Goal: Entertainment & Leisure: Consume media (video, audio)

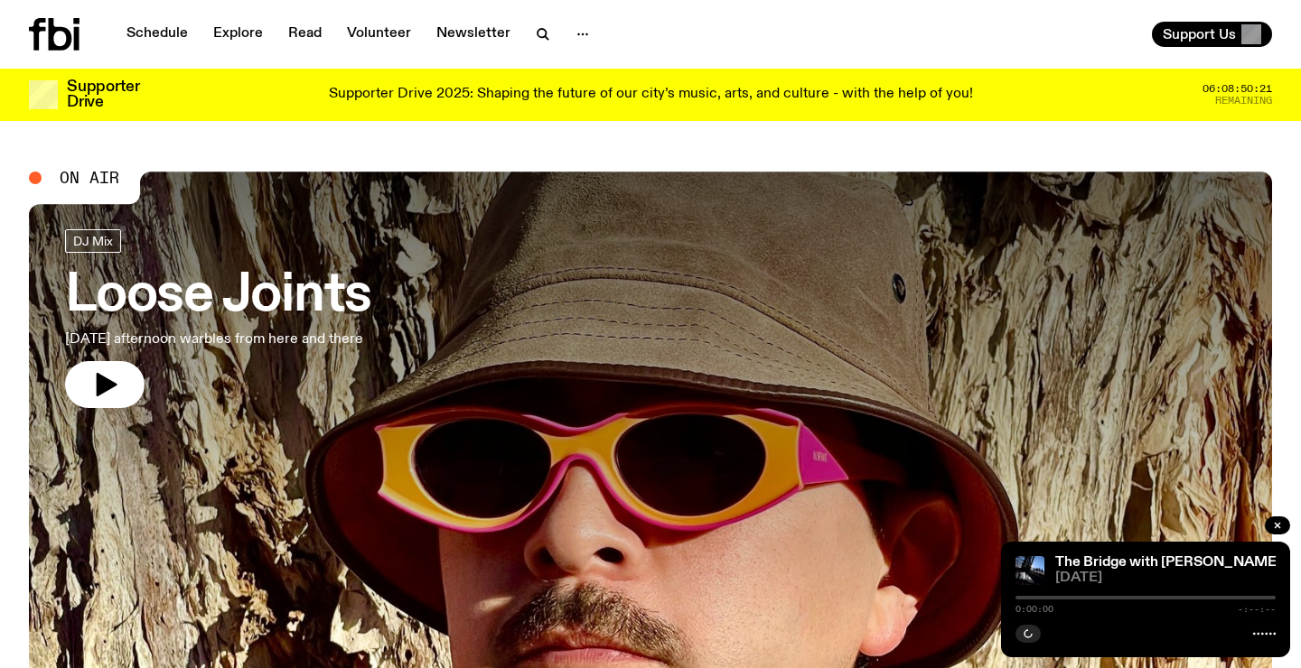
click at [596, 33] on div "Schedule Explore Read Volunteer Newsletter" at bounding box center [336, 34] width 614 height 33
click at [543, 30] on icon "button" at bounding box center [543, 34] width 22 height 22
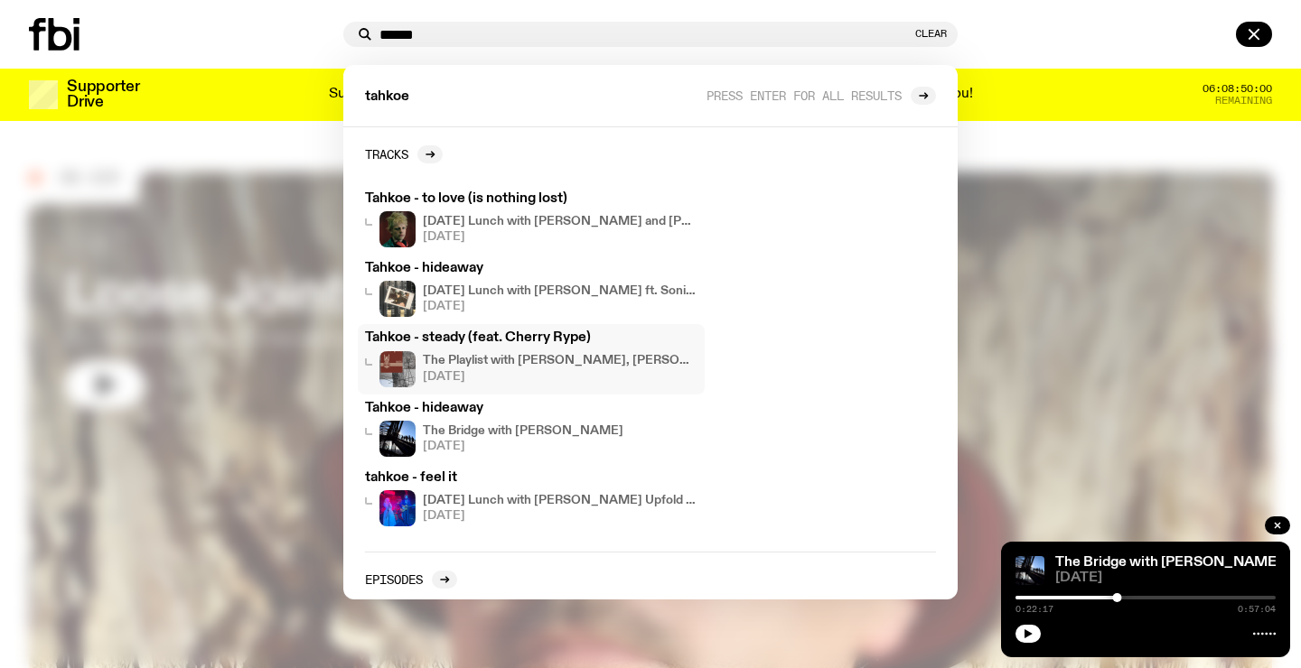
type input "******"
click at [546, 217] on h4 "[DATE] Lunch with [PERSON_NAME] and [PERSON_NAME] // Junipo Interview" at bounding box center [560, 222] width 275 height 12
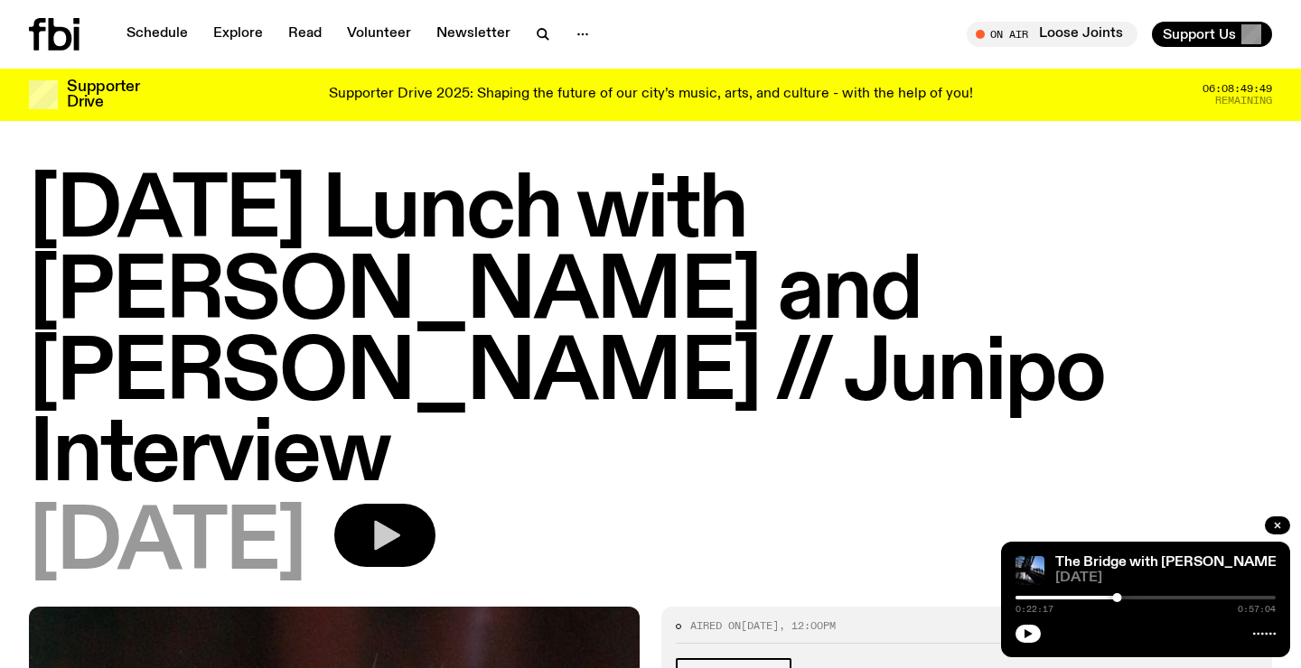
click at [403, 518] on icon "button" at bounding box center [385, 536] width 36 height 36
click at [1279, 531] on icon "button" at bounding box center [1277, 525] width 11 height 11
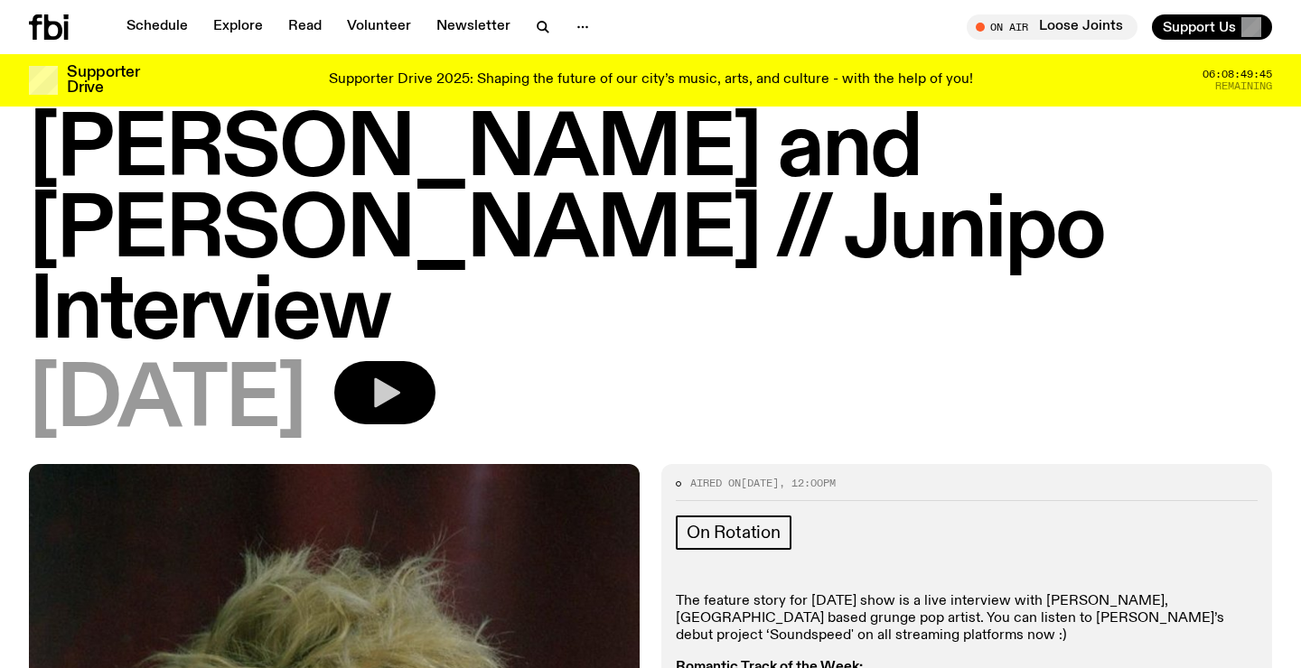
scroll to position [84, 0]
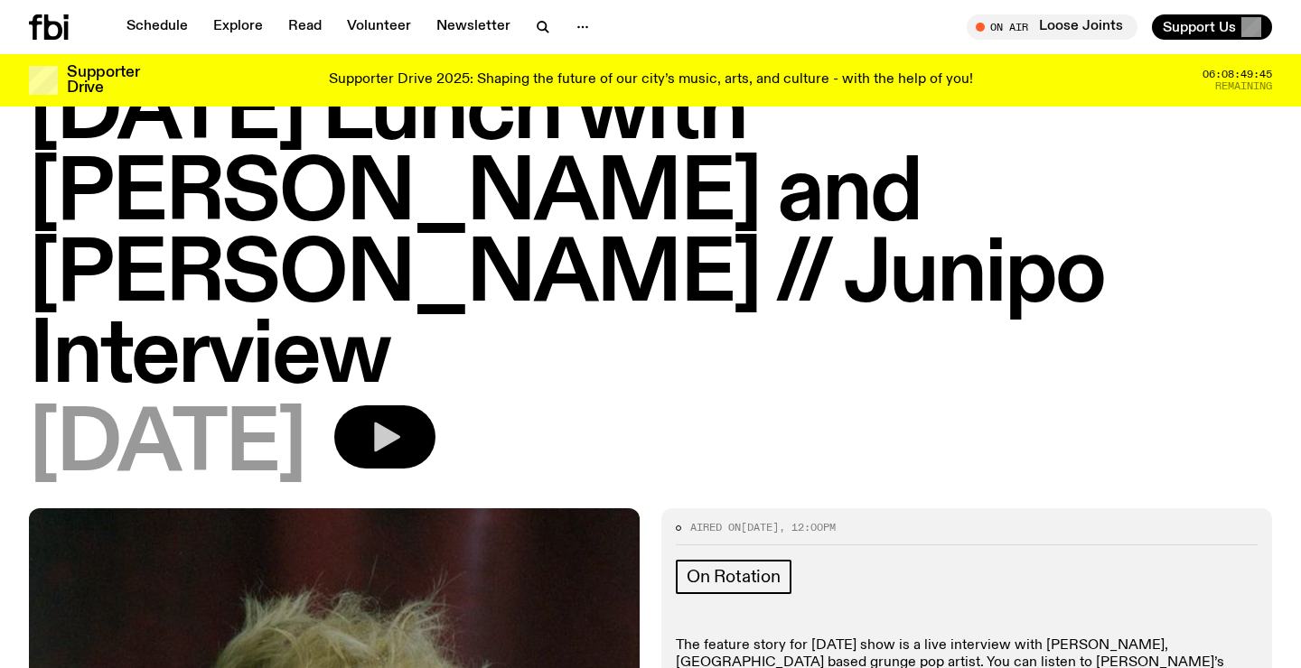
click at [403, 419] on icon "button" at bounding box center [385, 437] width 36 height 36
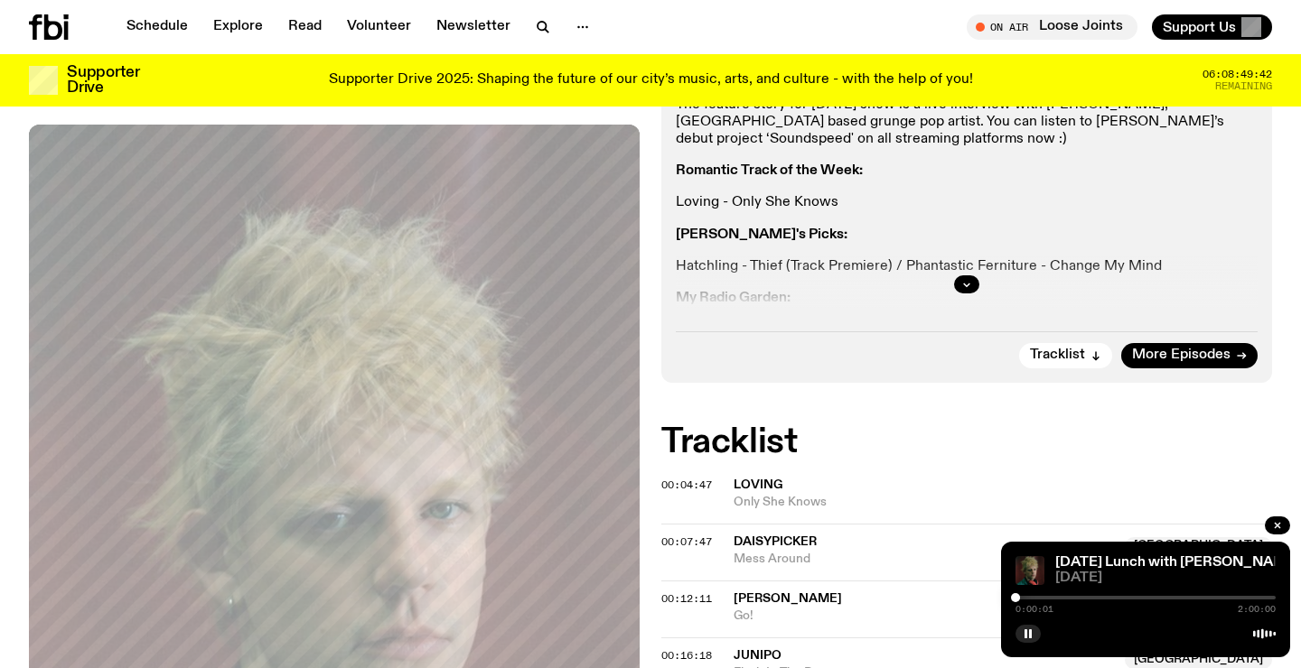
scroll to position [629, 0]
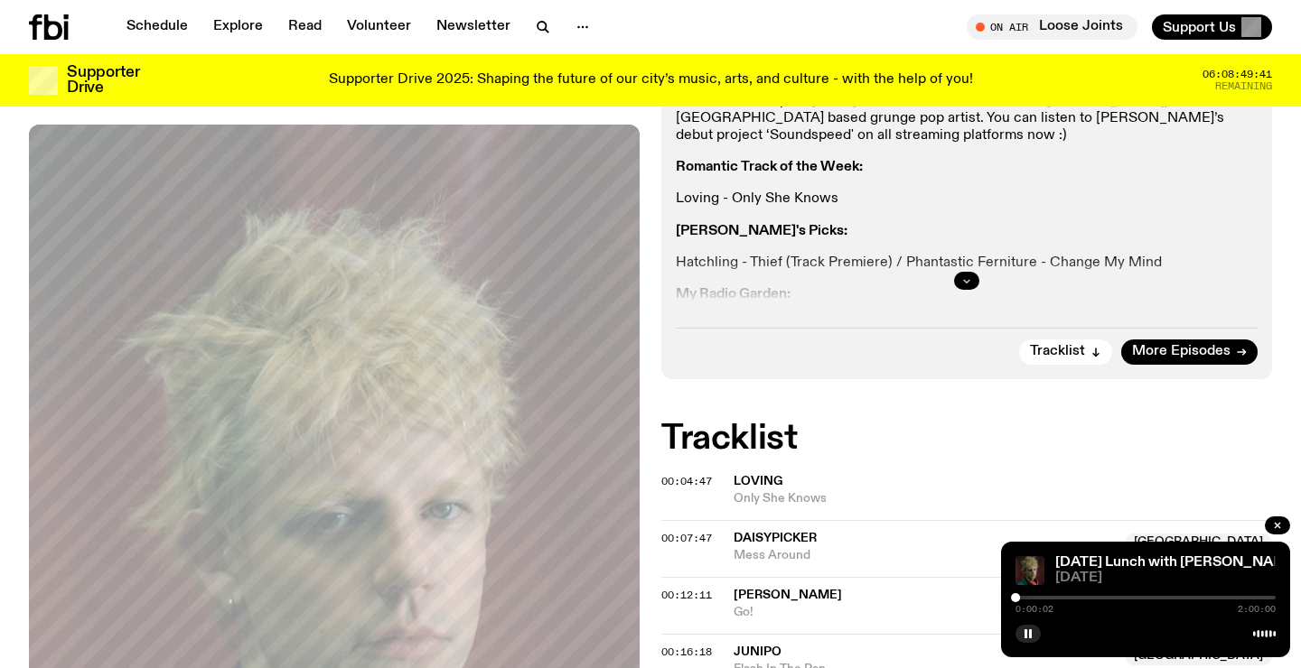
click at [958, 272] on button "button" at bounding box center [966, 281] width 25 height 18
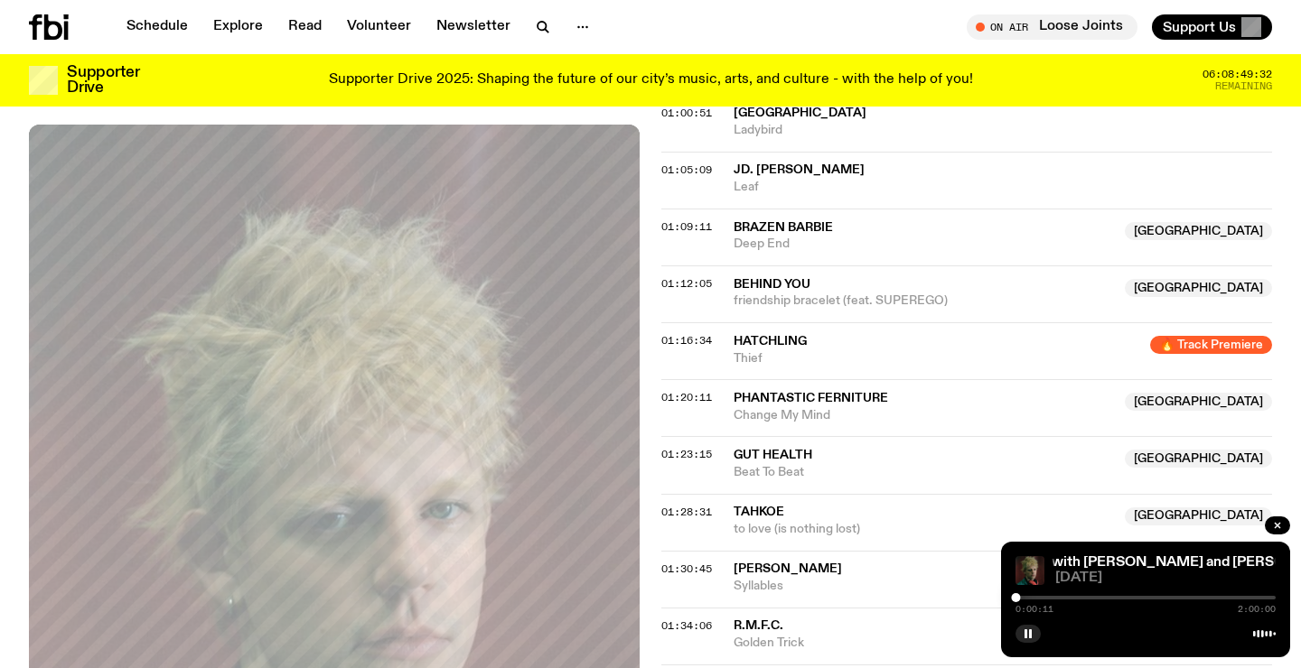
scroll to position [1786, 0]
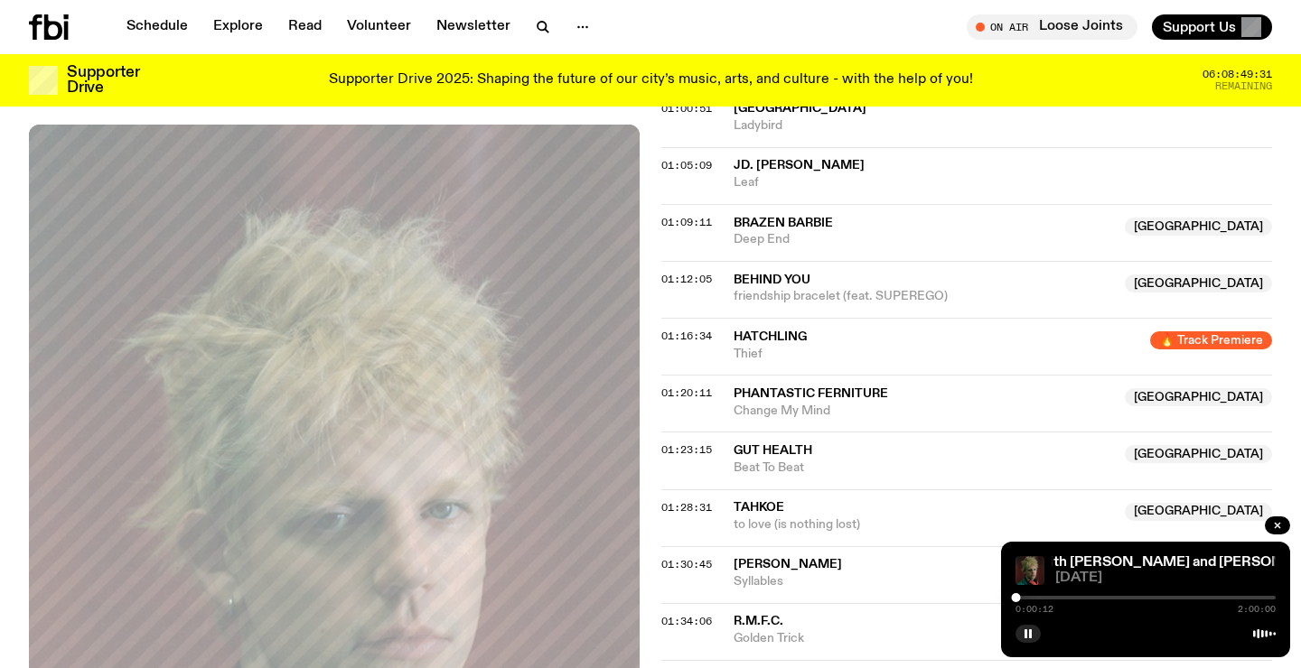
click at [1133, 601] on div "0:00:12 2:00:00" at bounding box center [1145, 603] width 260 height 22
drag, startPoint x: 1018, startPoint y: 597, endPoint x: 1200, endPoint y: 600, distance: 182.5
click at [1200, 600] on div at bounding box center [1200, 597] width 9 height 9
click at [1205, 597] on div at bounding box center [1204, 597] width 9 height 9
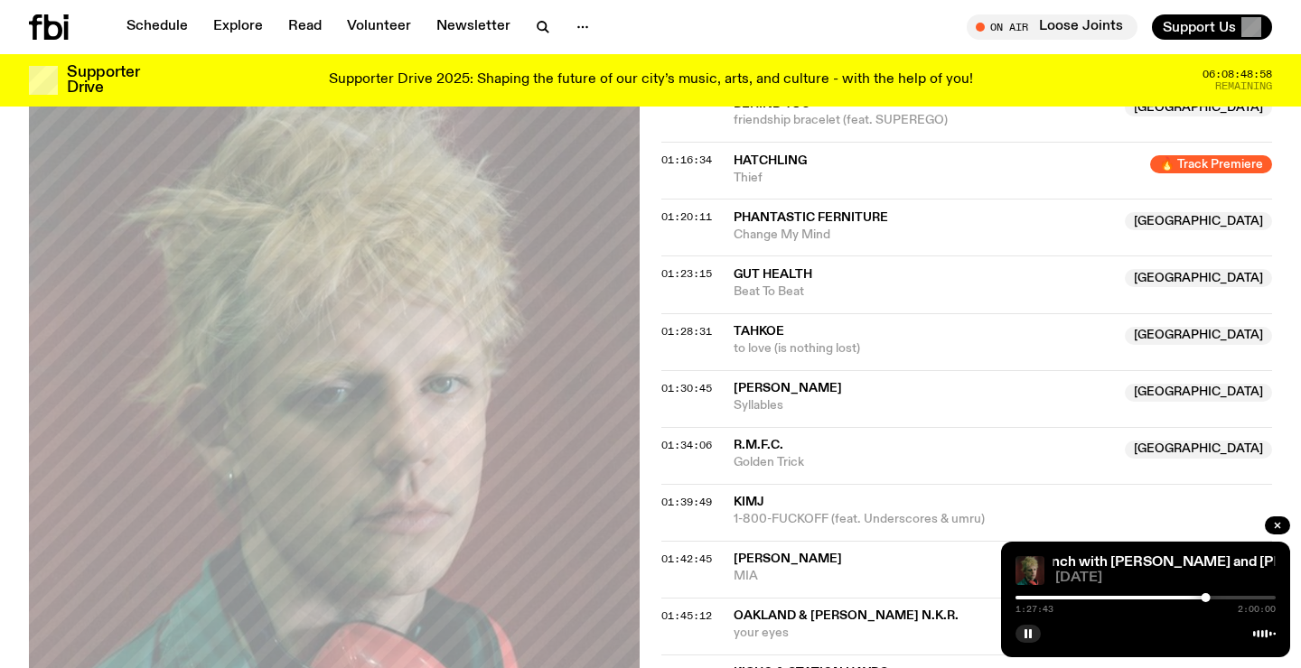
scroll to position [1969, 0]
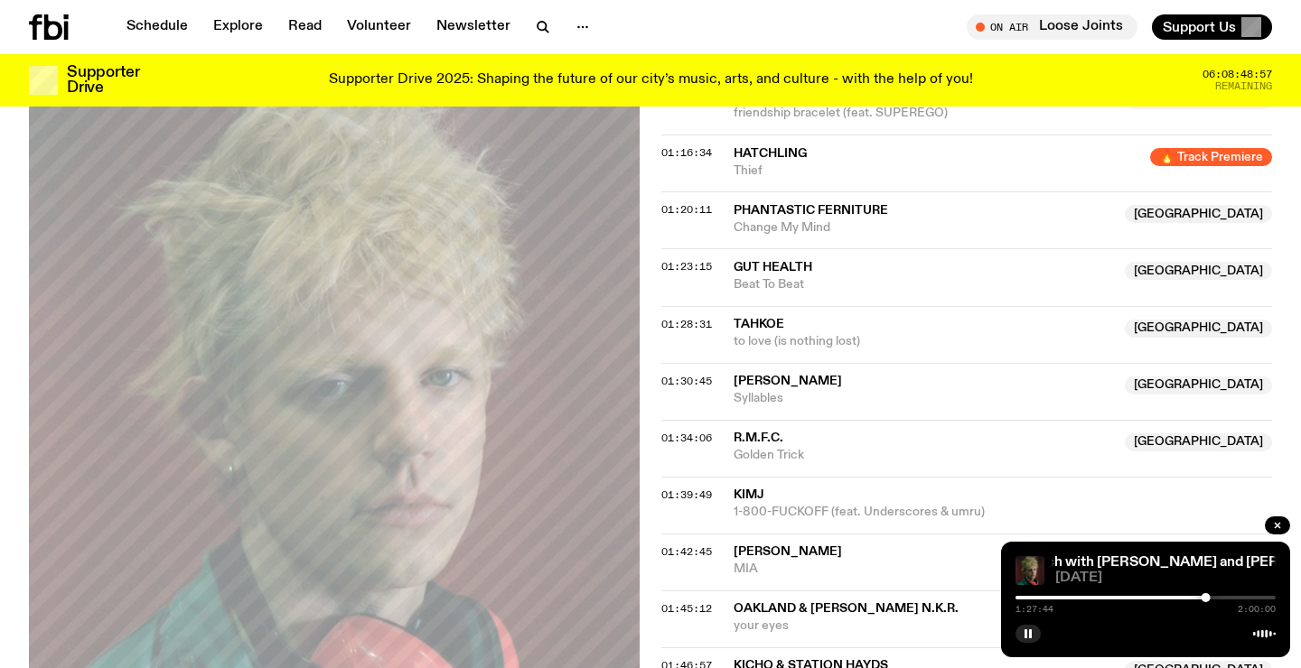
click at [1035, 504] on span "1-800-FUCKOFF (feat. Underscores & umru)" at bounding box center [1002, 512] width 538 height 17
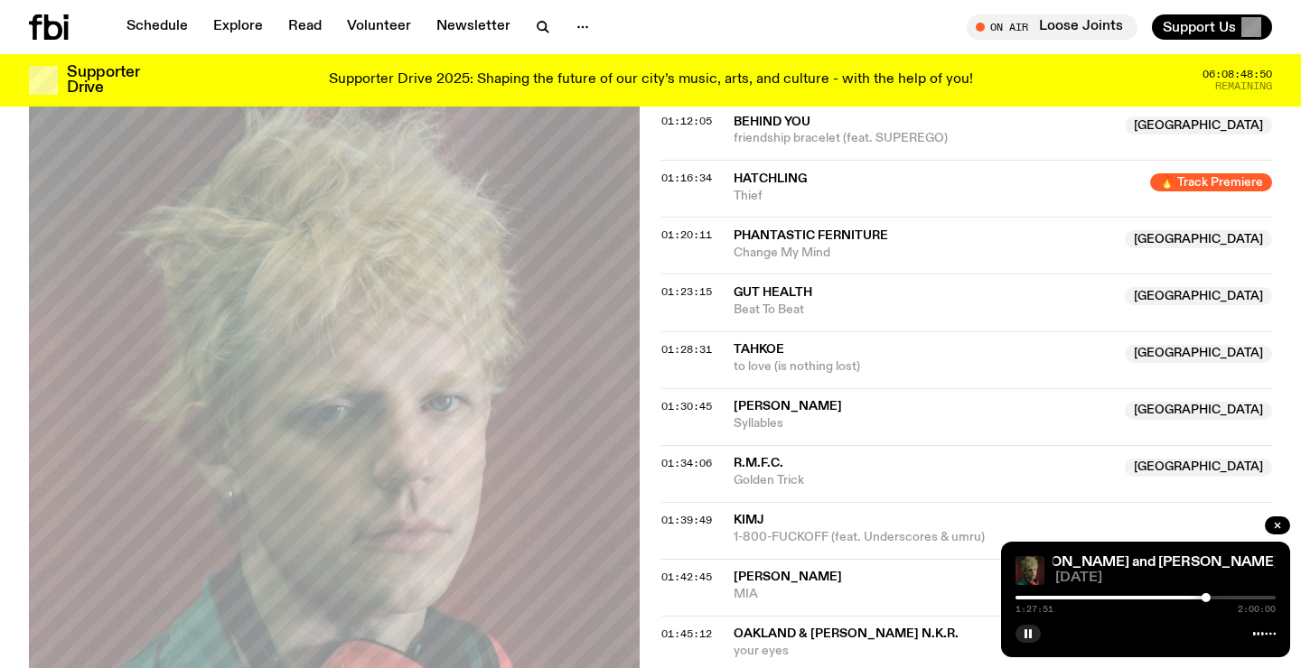
scroll to position [1950, 0]
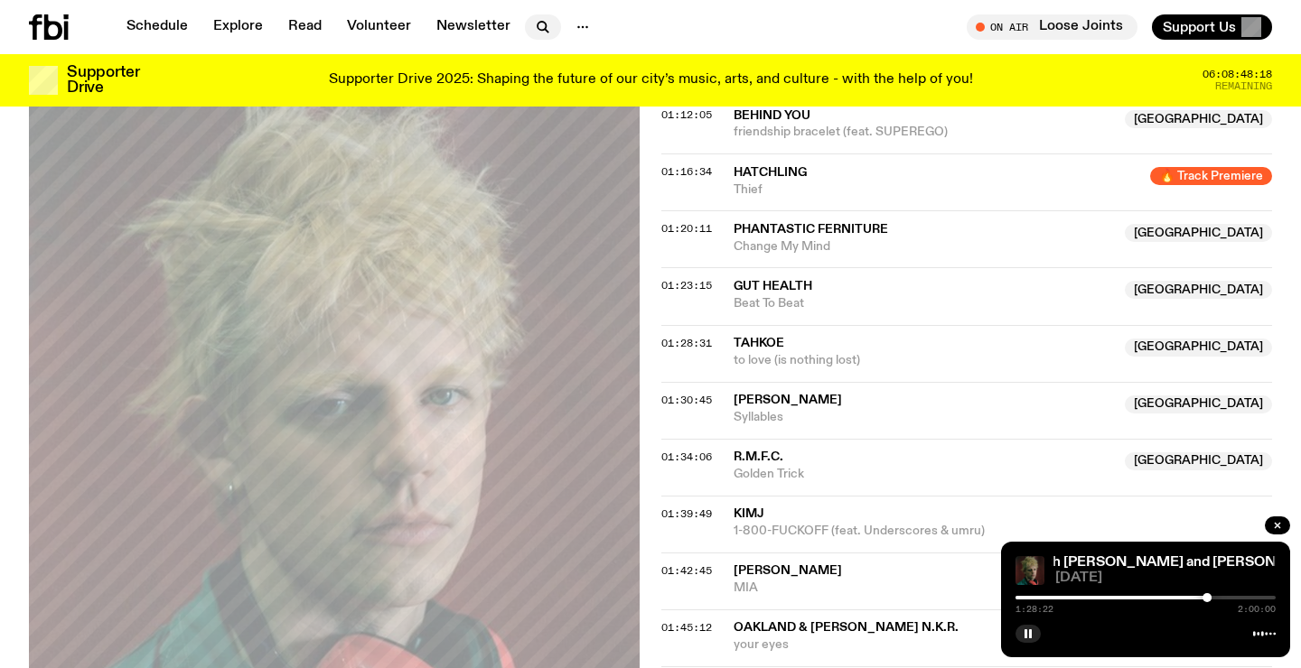
click at [542, 27] on icon "button" at bounding box center [543, 27] width 22 height 22
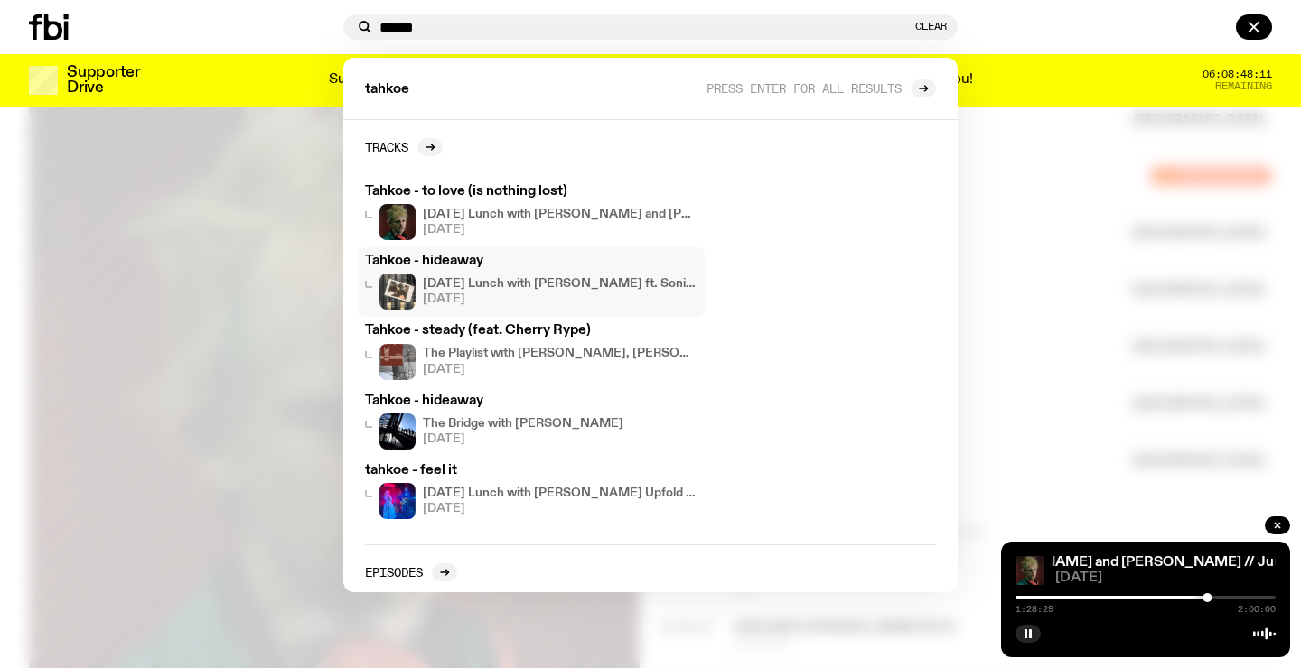
type input "******"
click at [463, 258] on h3 "Tahkoe - hideaway" at bounding box center [531, 262] width 332 height 14
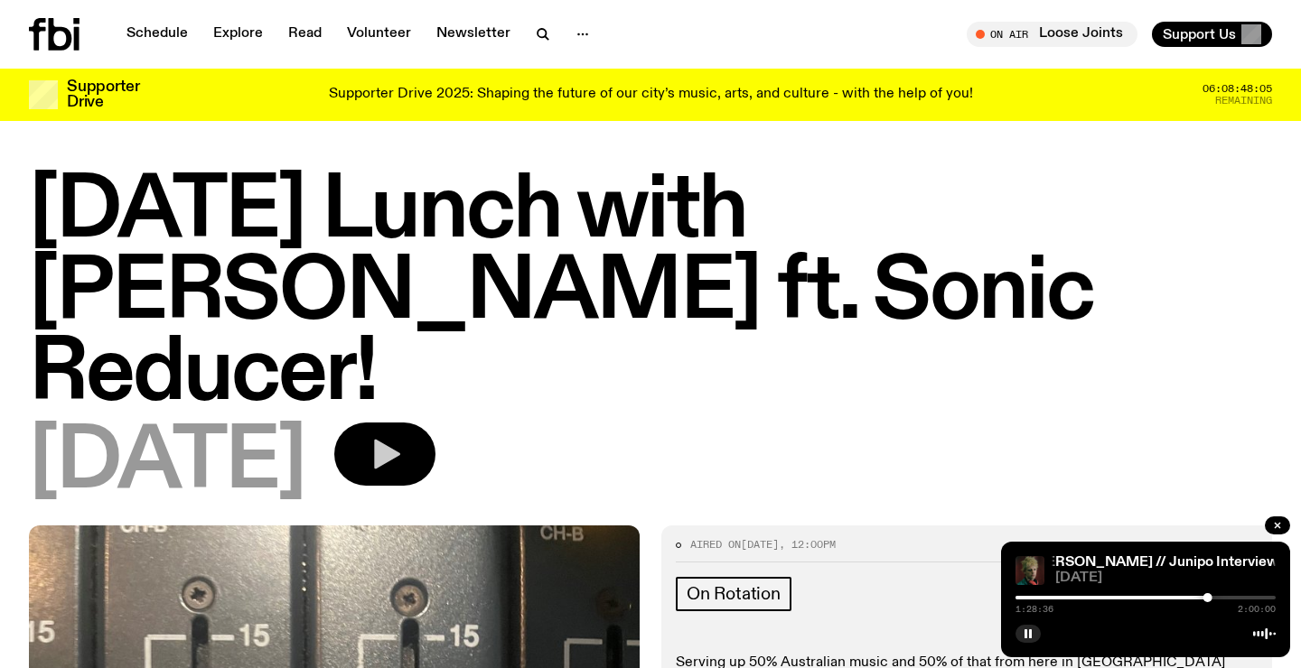
click at [435, 423] on button "button" at bounding box center [384, 454] width 101 height 63
click at [1070, 595] on div "0:00:00 2:00:00" at bounding box center [1145, 603] width 260 height 22
drag, startPoint x: 1083, startPoint y: 598, endPoint x: 1097, endPoint y: 597, distance: 14.5
click at [1097, 597] on div at bounding box center [1145, 598] width 260 height 4
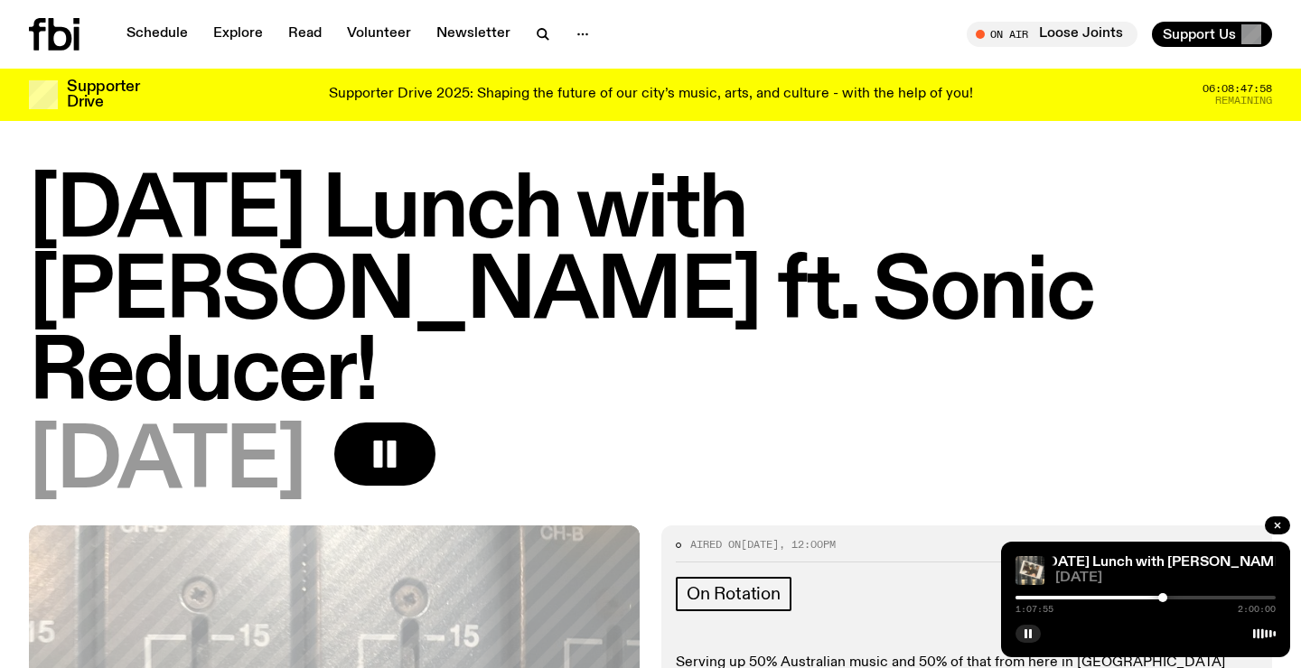
drag, startPoint x: 1097, startPoint y: 598, endPoint x: 1162, endPoint y: 598, distance: 65.0
click at [1162, 598] on div at bounding box center [1162, 597] width 9 height 9
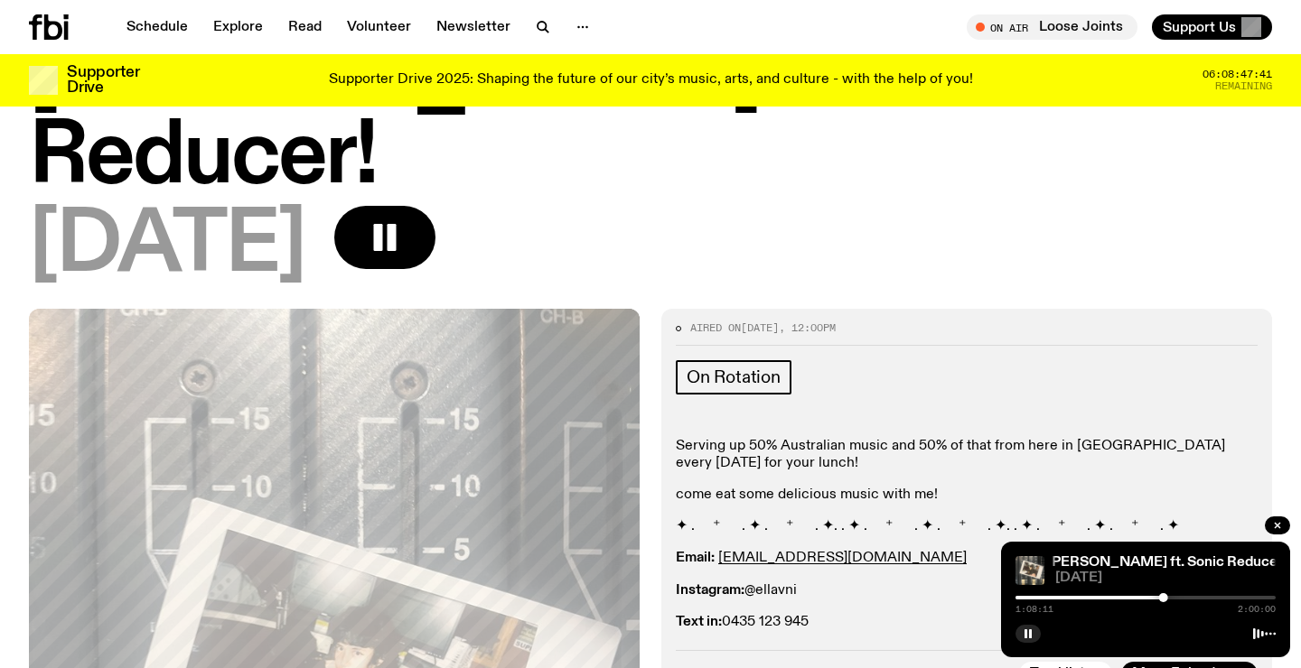
scroll to position [97, 0]
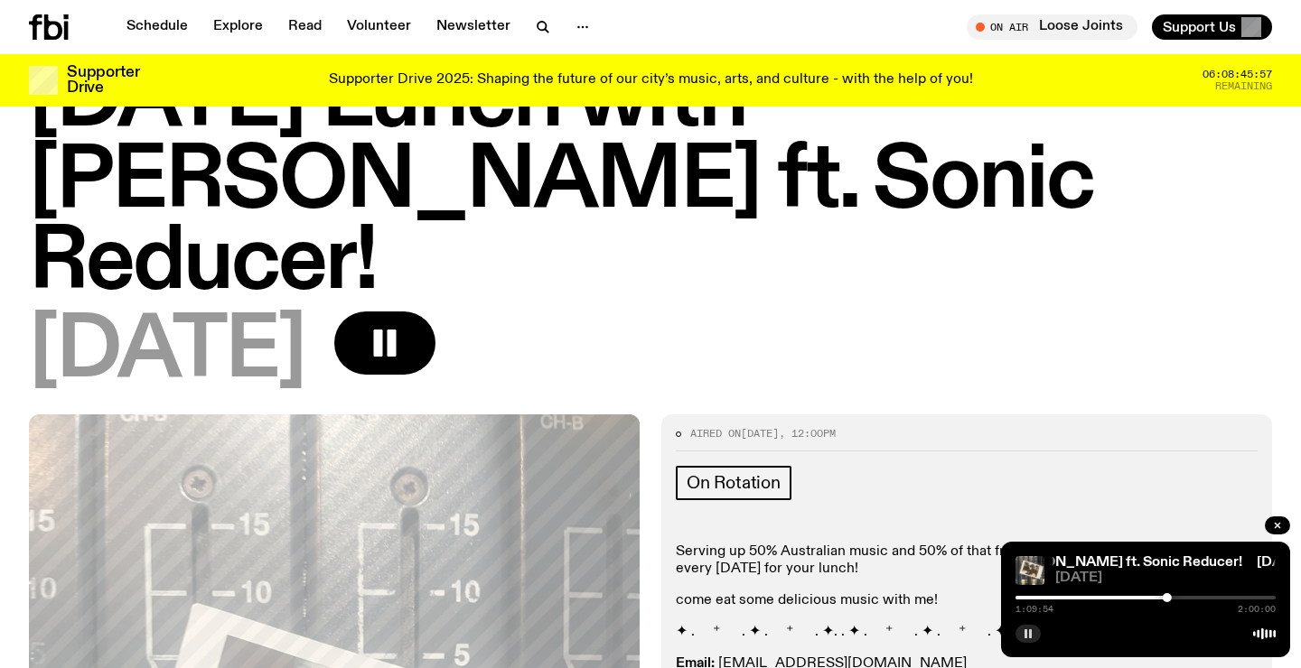
click at [1027, 631] on icon "button" at bounding box center [1027, 634] width 11 height 11
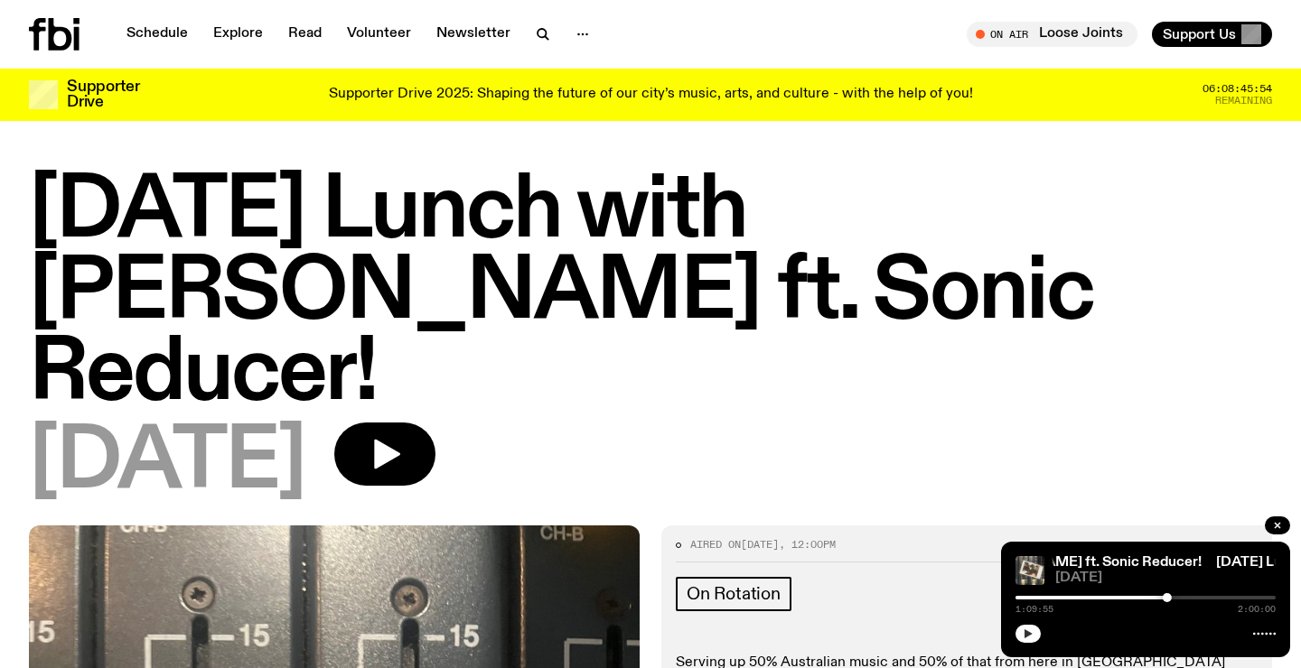
click at [1030, 643] on div "[DATE] Lunch with [PERSON_NAME] ft. Sonic Reducer! [DATE] Lunch with [PERSON_NA…" at bounding box center [1145, 600] width 289 height 116
click at [1021, 623] on div at bounding box center [1145, 632] width 260 height 22
click at [39, 49] on icon at bounding box center [54, 34] width 51 height 33
